Goal: Task Accomplishment & Management: Complete application form

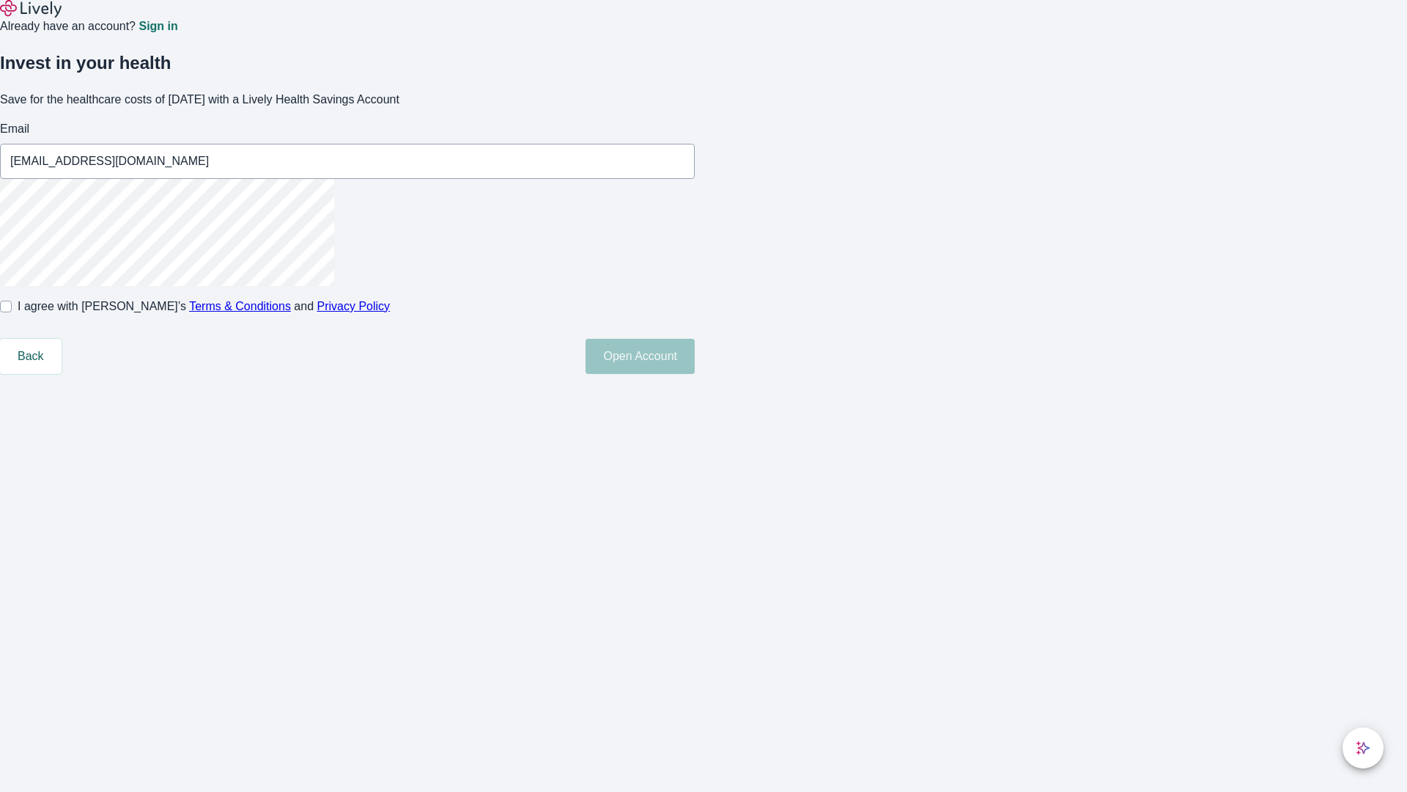
click at [12, 312] on input "I agree with Lively’s Terms & Conditions and Privacy Policy" at bounding box center [6, 307] width 12 height 12
checkbox input "true"
click at [695, 374] on button "Open Account" at bounding box center [640, 356] width 109 height 35
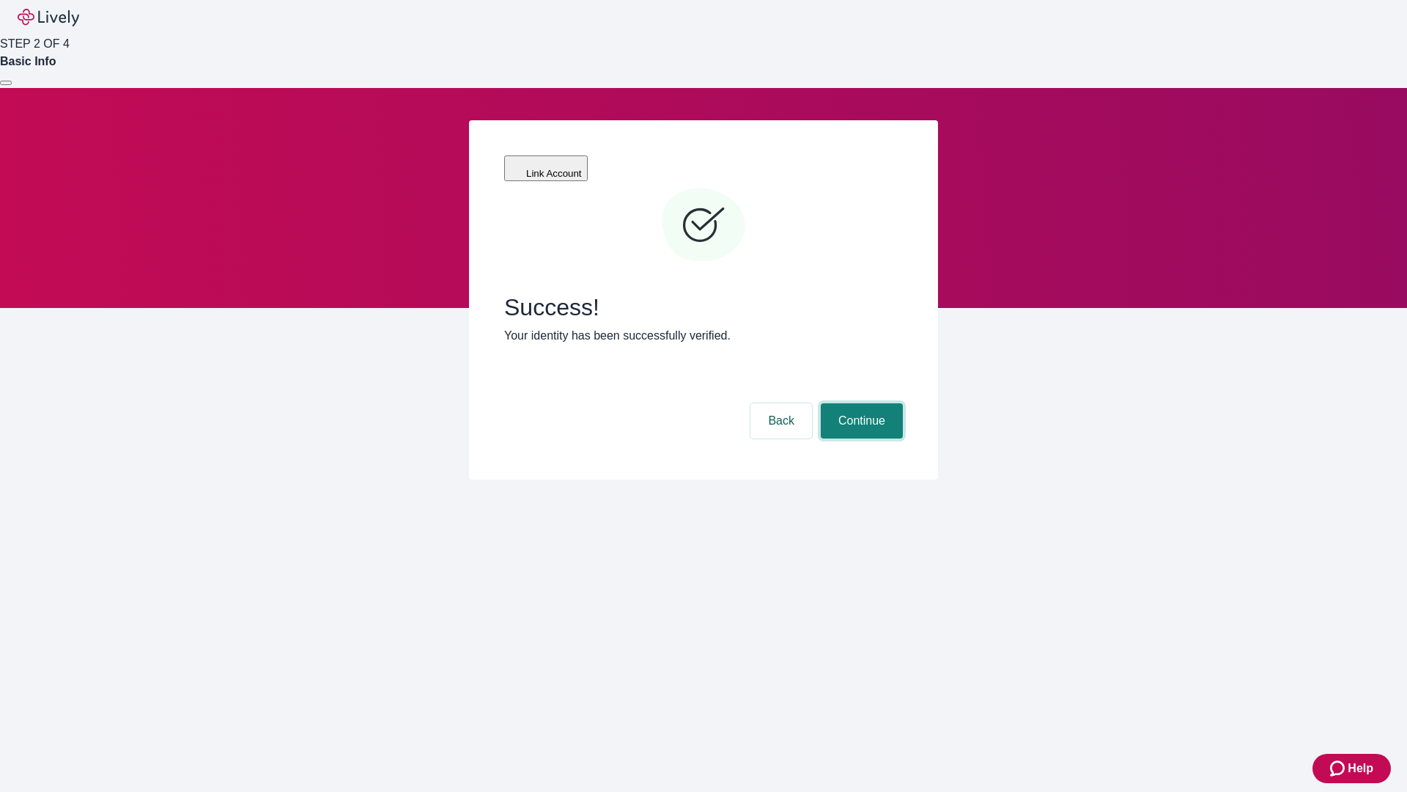
click at [860, 403] on button "Continue" at bounding box center [862, 420] width 82 height 35
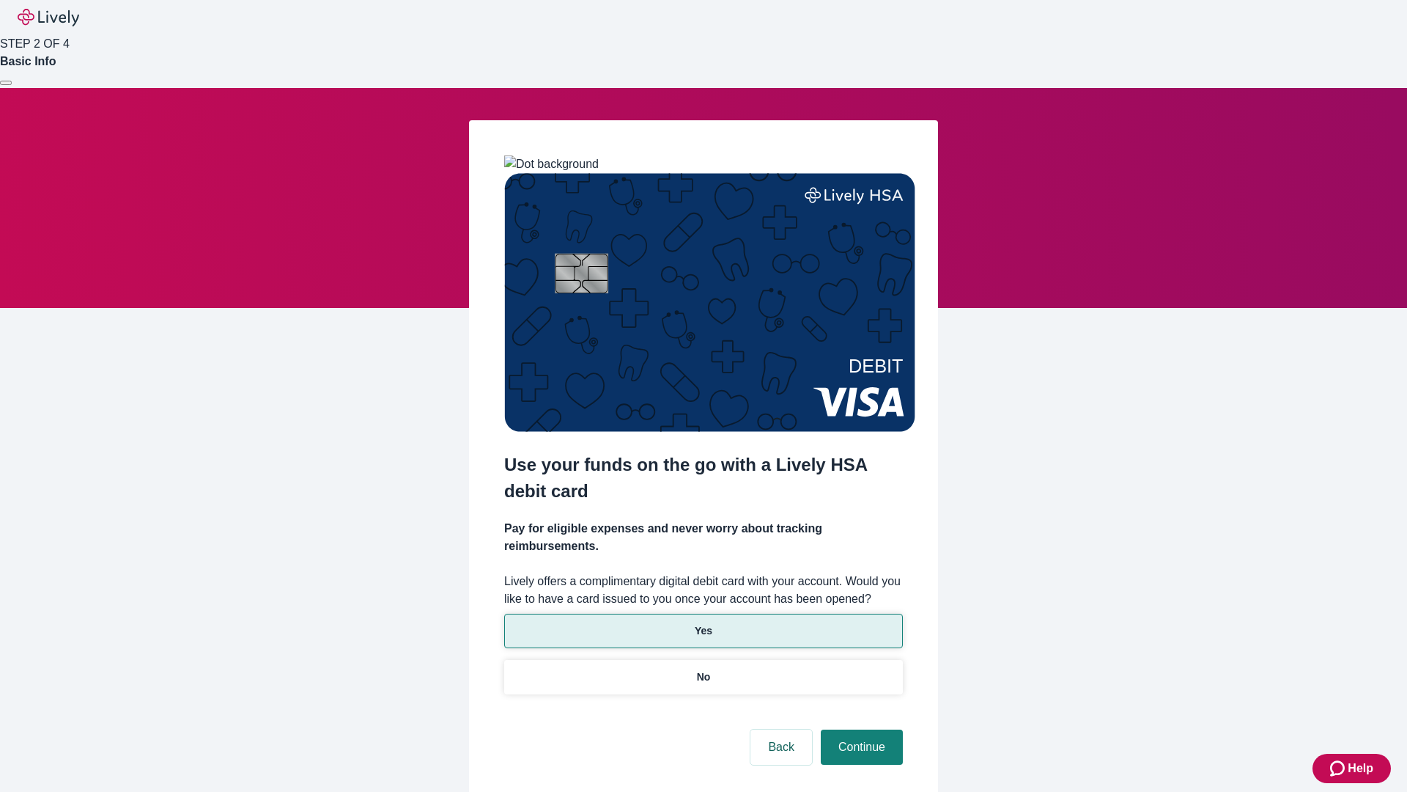
click at [703, 623] on p "Yes" at bounding box center [704, 630] width 18 height 15
click at [860, 729] on button "Continue" at bounding box center [862, 746] width 82 height 35
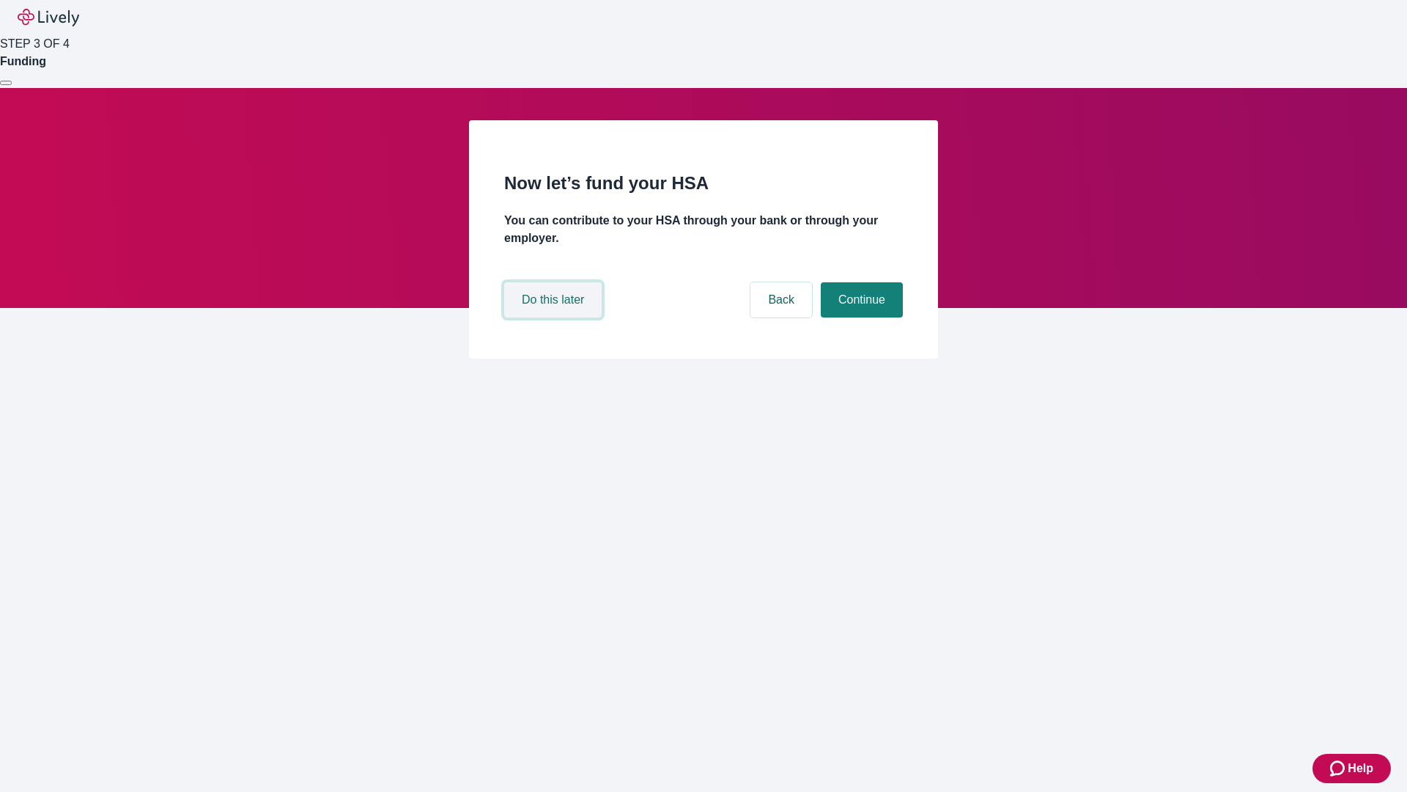
click at [555, 317] on button "Do this later" at bounding box center [552, 299] width 97 height 35
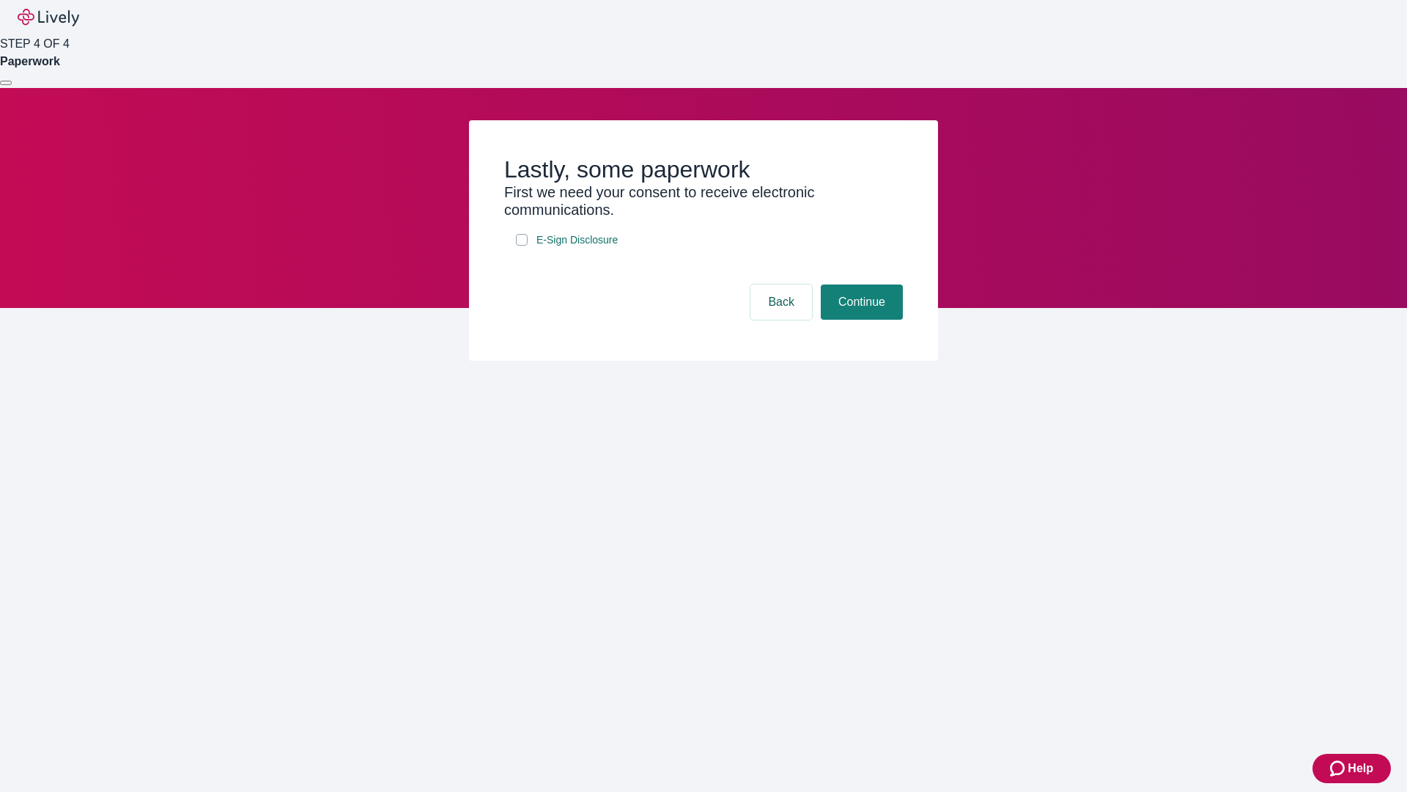
click at [522, 246] on input "E-Sign Disclosure" at bounding box center [522, 240] width 12 height 12
checkbox input "true"
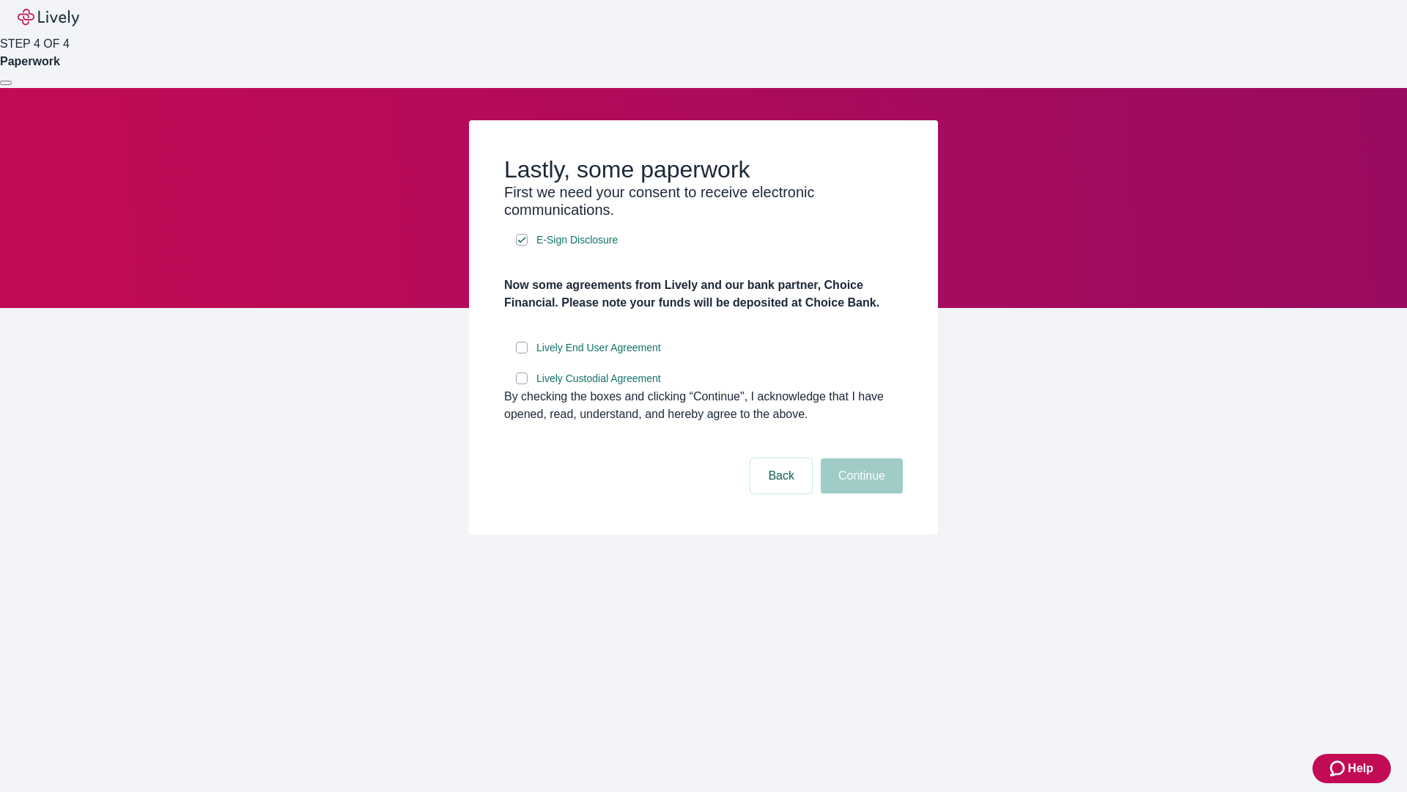
click at [522, 353] on input "Lively End User Agreement" at bounding box center [522, 348] width 12 height 12
checkbox input "true"
click at [522, 384] on input "Lively Custodial Agreement" at bounding box center [522, 378] width 12 height 12
checkbox input "true"
click at [860, 493] on button "Continue" at bounding box center [862, 475] width 82 height 35
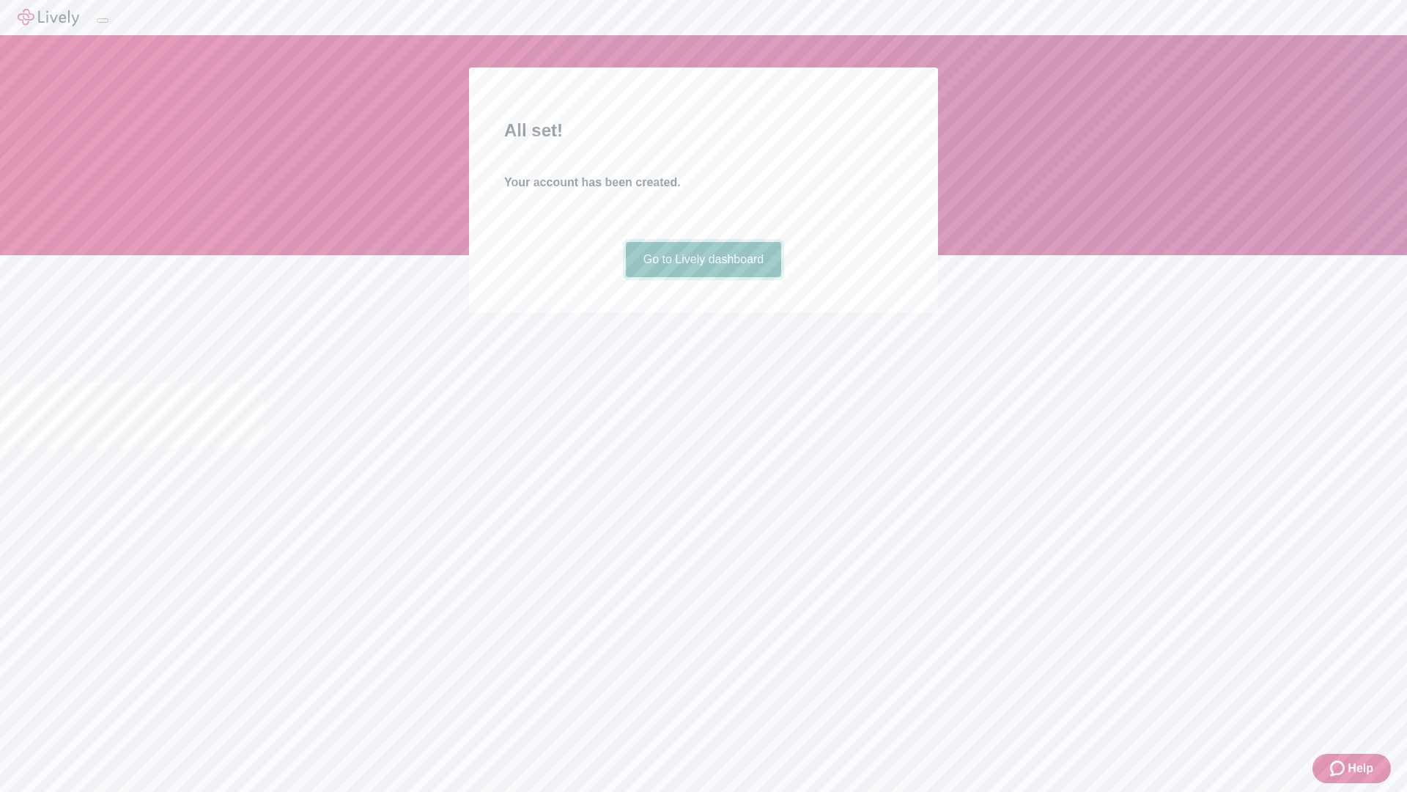
click at [703, 277] on link "Go to Lively dashboard" at bounding box center [704, 259] width 156 height 35
